Goal: Task Accomplishment & Management: Use online tool/utility

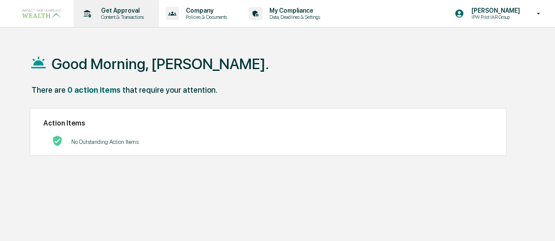
click at [123, 9] on p "Get Approval" at bounding box center [121, 10] width 54 height 7
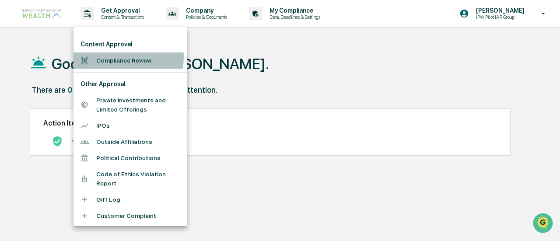
click at [112, 57] on li "Compliance Review" at bounding box center [130, 60] width 114 height 16
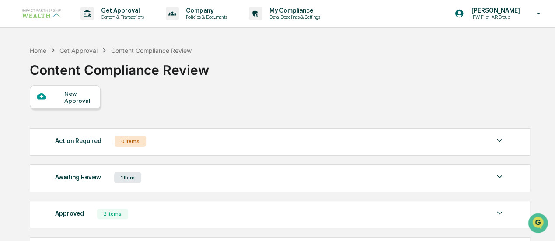
click at [171, 176] on div "Awaiting Review 1 Item" at bounding box center [279, 177] width 449 height 12
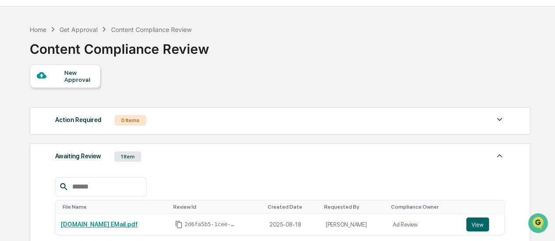
scroll to position [131, 0]
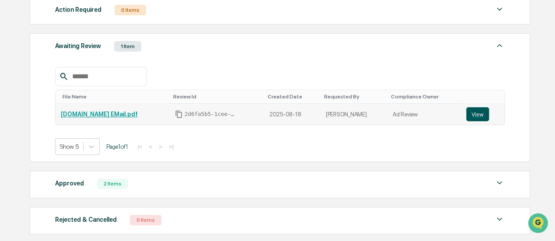
click at [470, 111] on button "View" at bounding box center [477, 114] width 23 height 14
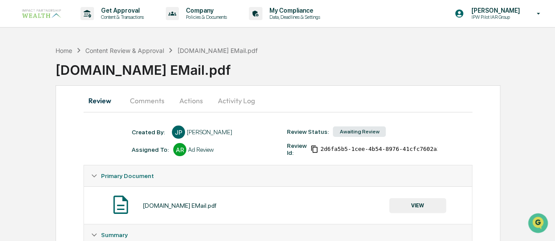
click at [130, 94] on button "Comments" at bounding box center [147, 100] width 49 height 21
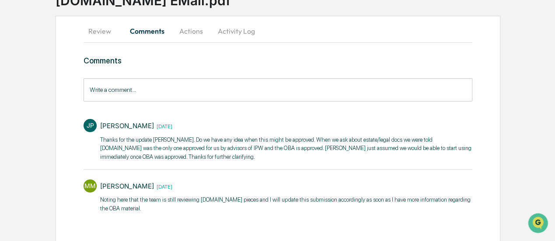
scroll to position [78, 0]
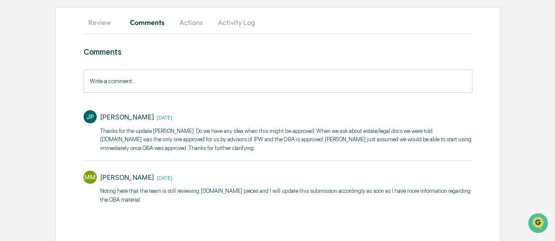
click at [211, 76] on input "Write a comment..." at bounding box center [278, 81] width 388 height 23
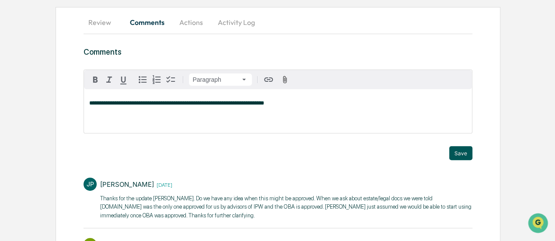
click at [467, 155] on button "Save" at bounding box center [460, 153] width 23 height 14
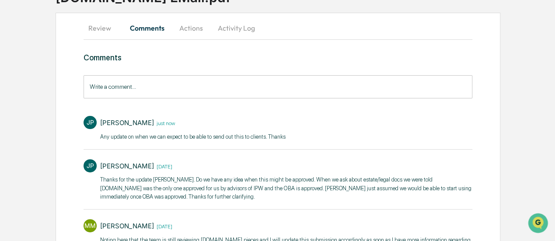
scroll to position [0, 0]
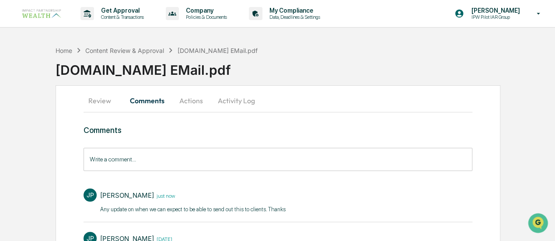
click at [105, 101] on button "Review" at bounding box center [103, 100] width 39 height 21
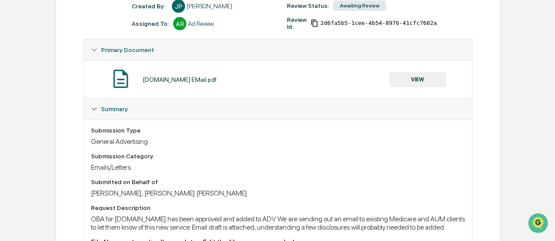
scroll to position [50, 0]
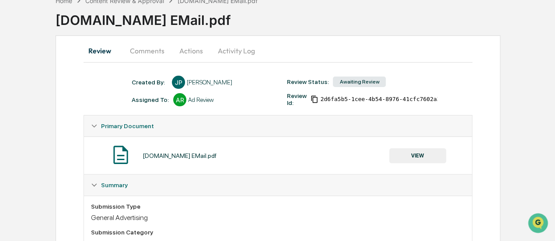
click at [184, 153] on div "[DOMAIN_NAME] EMail.pdf" at bounding box center [180, 155] width 74 height 7
click at [410, 158] on button "VIEW" at bounding box center [417, 155] width 57 height 15
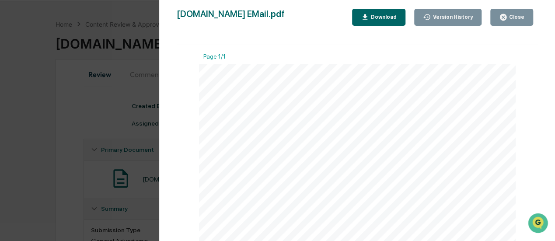
scroll to position [0, 0]
